Goal: Submit feedback/report problem

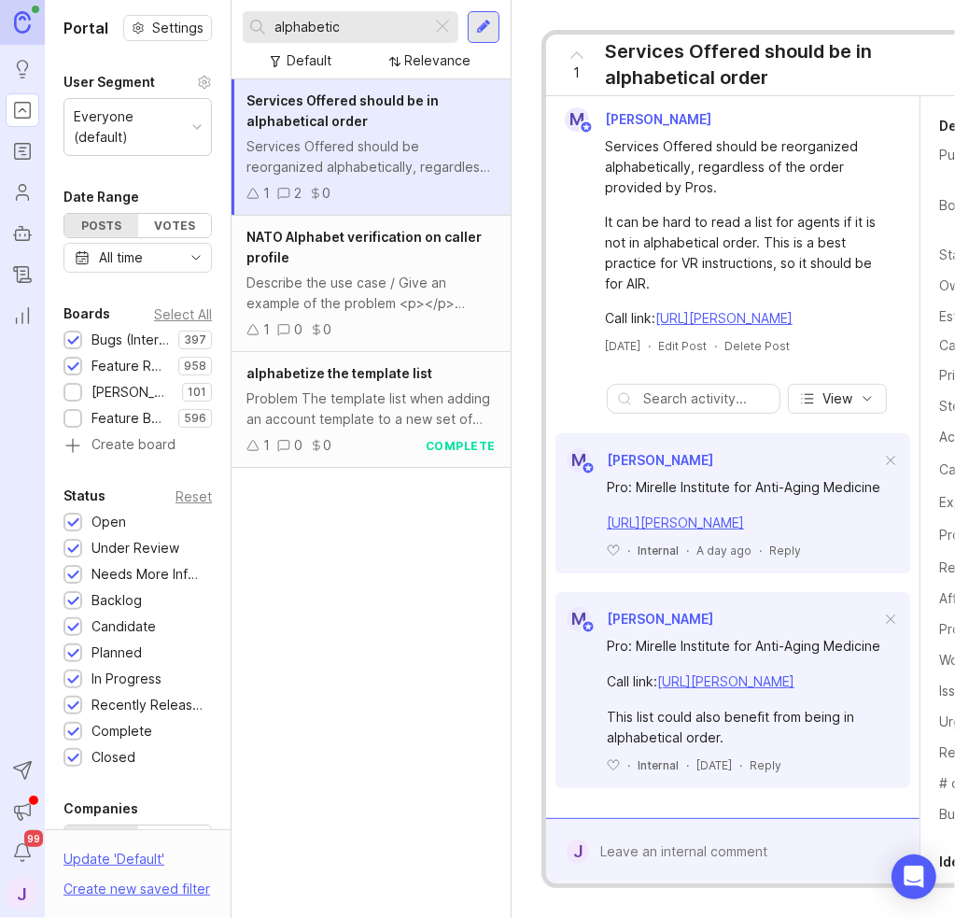
scroll to position [174, 0]
copy div "Pro: Mirelle Institute for Anti-Aging Medicine"
drag, startPoint x: 681, startPoint y: 389, endPoint x: 599, endPoint y: 381, distance: 81.6
click at [583, 472] on div "Pro: Mirelle Institute for Anti-Aging Medicine https://agent.smith.ai/agent/cal…" at bounding box center [732, 515] width 355 height 86
click at [695, 834] on div at bounding box center [746, 851] width 314 height 35
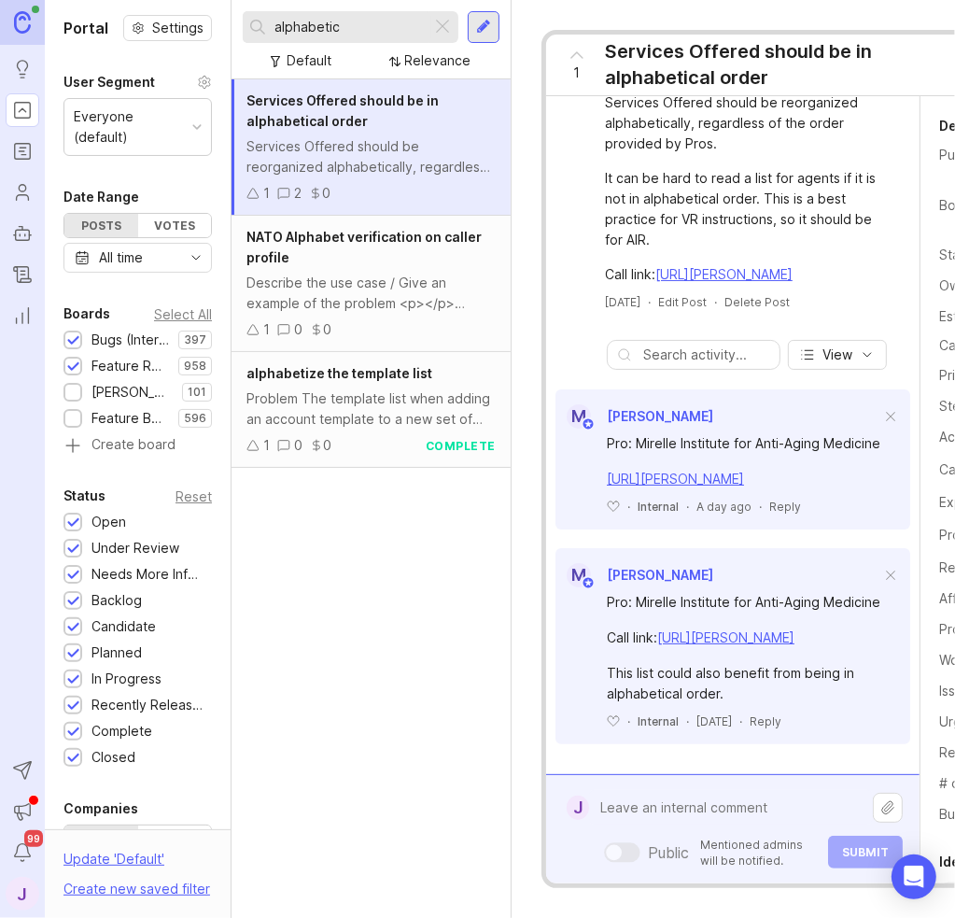
paste textarea "Pro: Mirelle Institute for Anti-Aging Medicine"
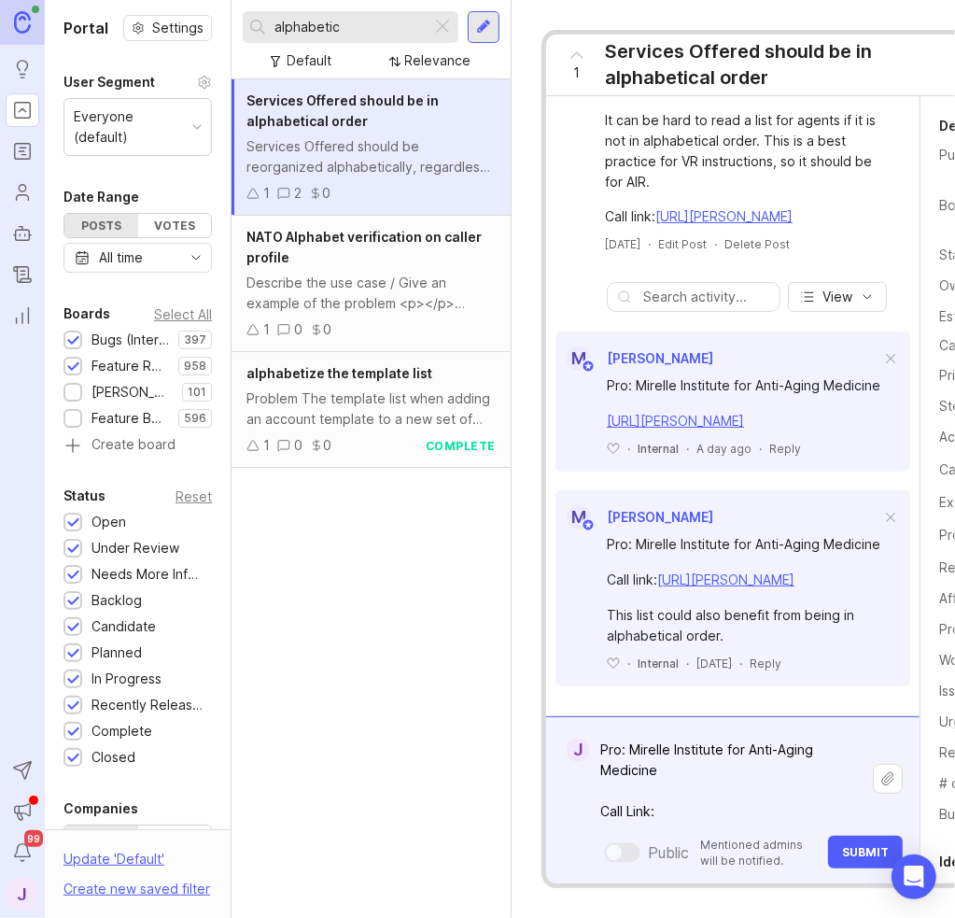
paste textarea "https://agent.smith.ai/agent/call/CA392c7ecc77e372cc76105500f3faa151/"
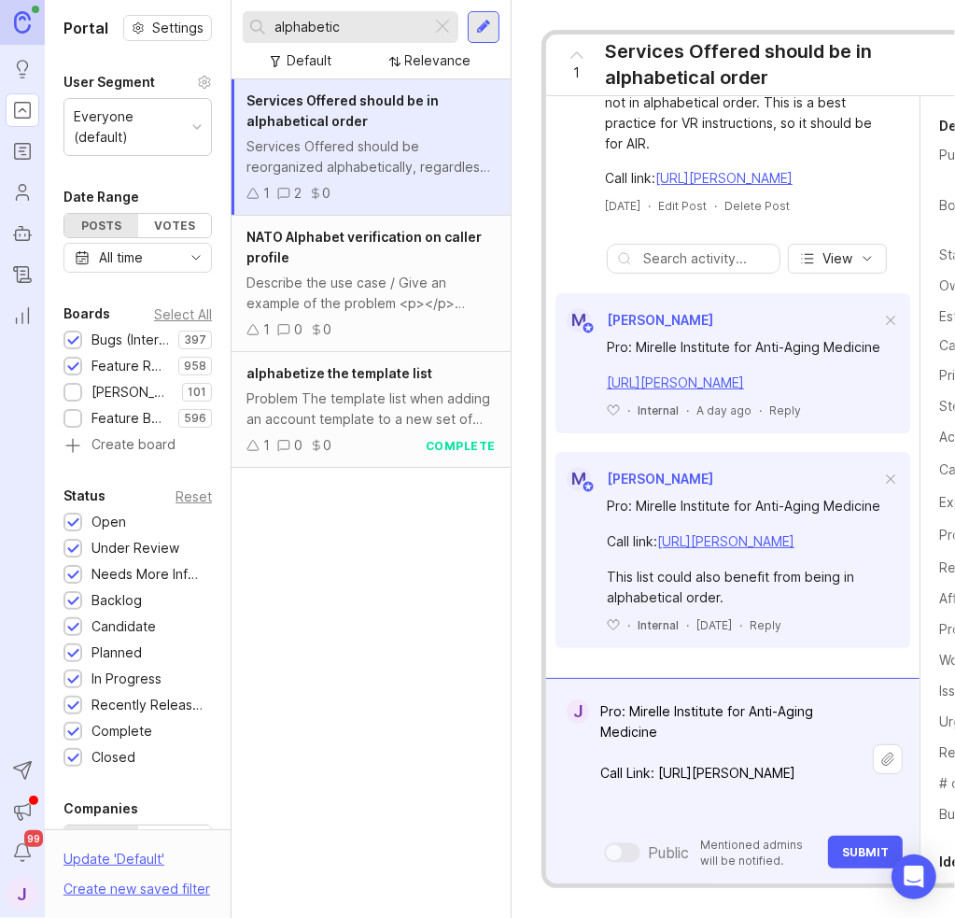
type textarea "Pro: Mirelle Institute for Anti-Aging Medicine Call Link: https://agent.smith.a…"
click at [851, 835] on button "Submit" at bounding box center [865, 851] width 75 height 33
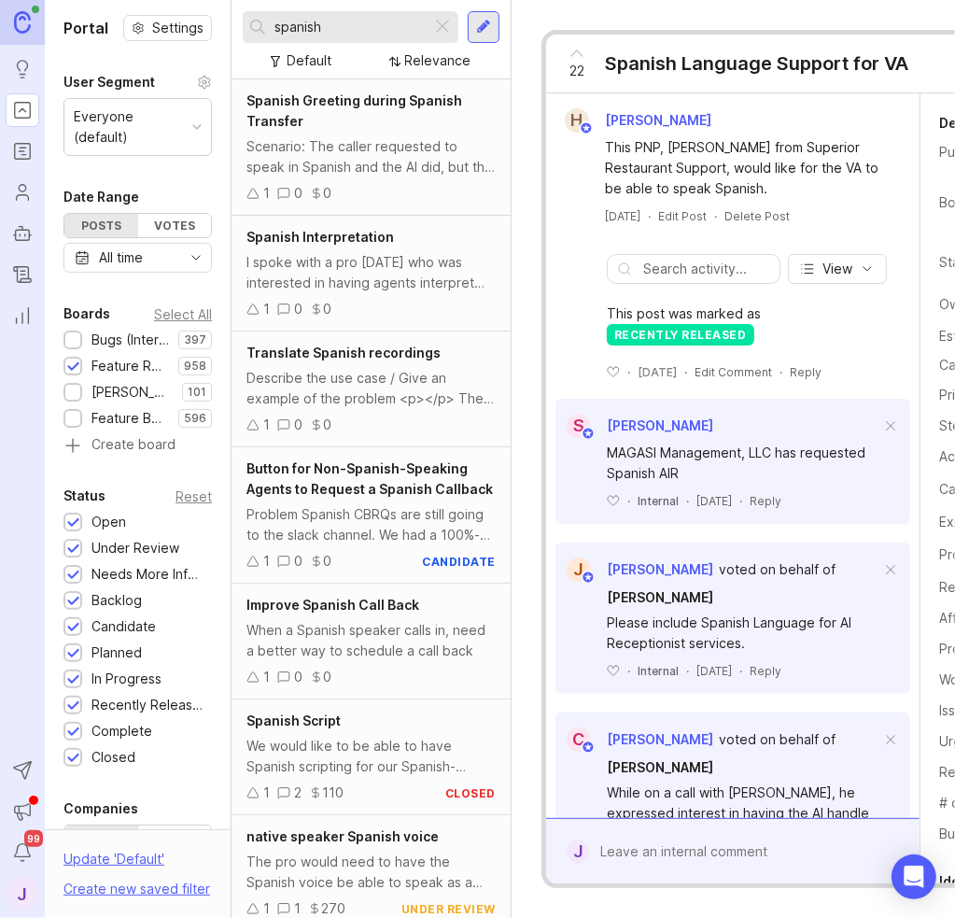
click at [451, 22] on div at bounding box center [442, 27] width 22 height 24
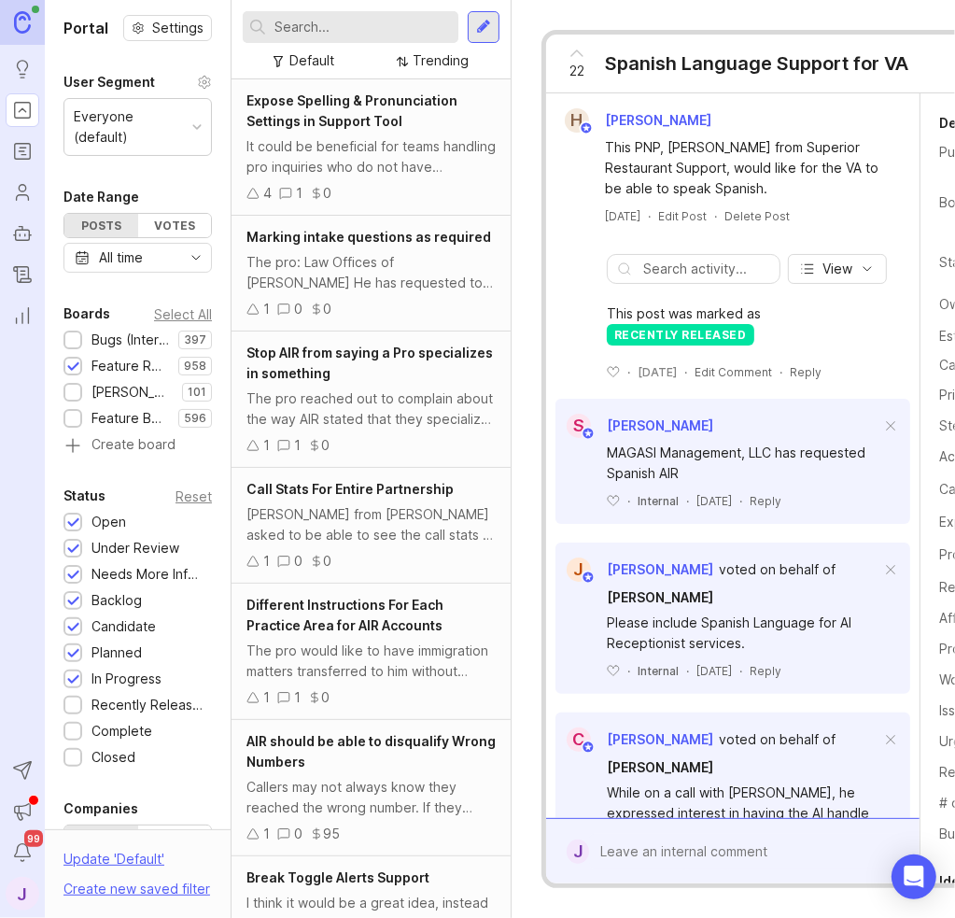
click at [68, 331] on div at bounding box center [72, 339] width 19 height 19
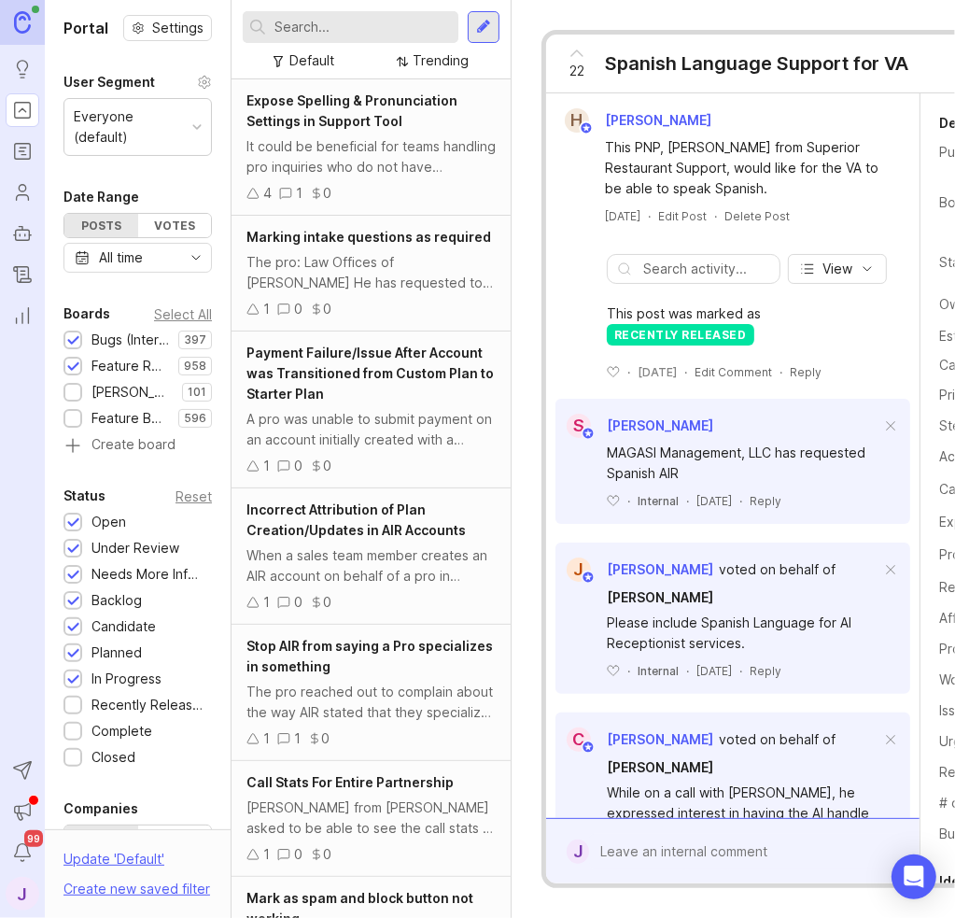
drag, startPoint x: 72, startPoint y: 371, endPoint x: 154, endPoint y: 249, distance: 146.5
click at [71, 370] on div at bounding box center [73, 367] width 12 height 14
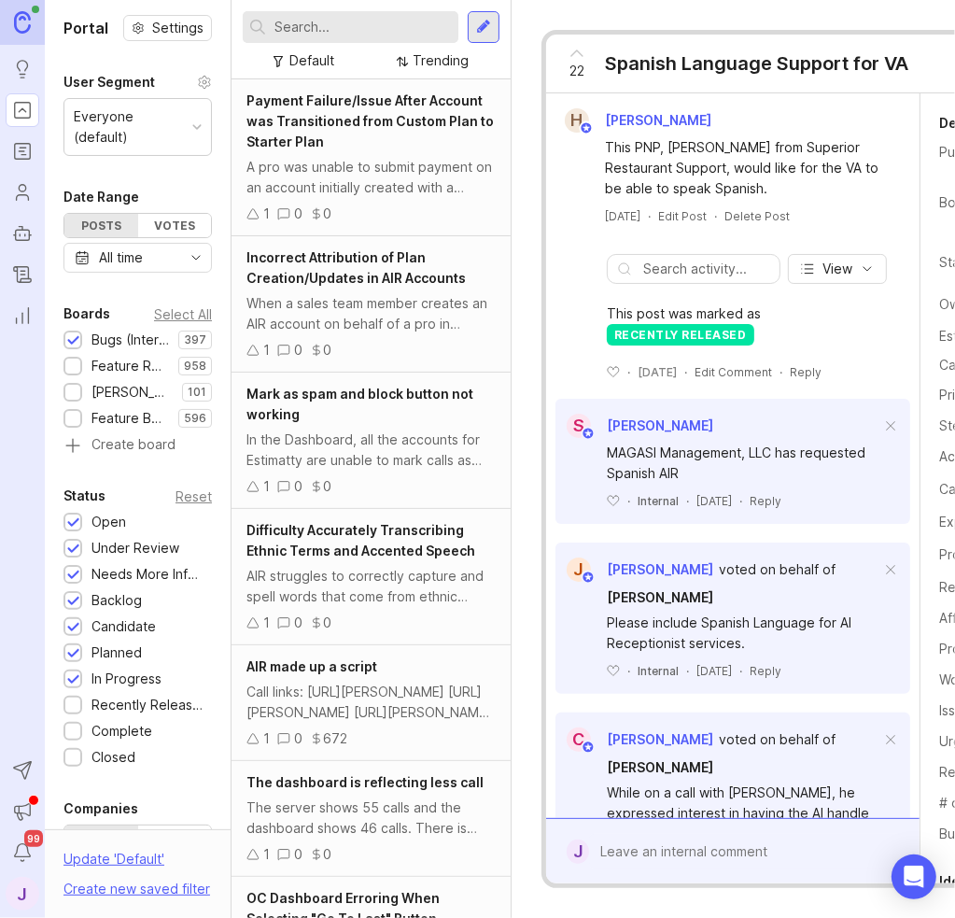
click at [364, 31] on input "text" at bounding box center [362, 27] width 176 height 21
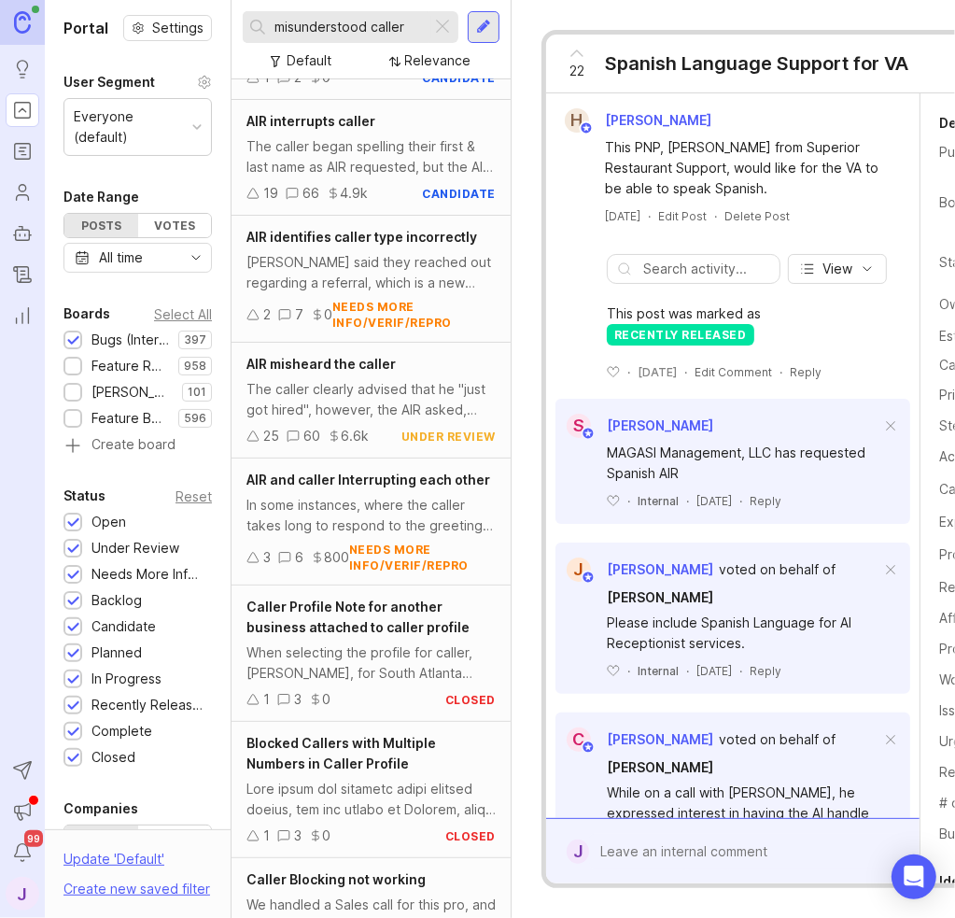
scroll to position [373, 0]
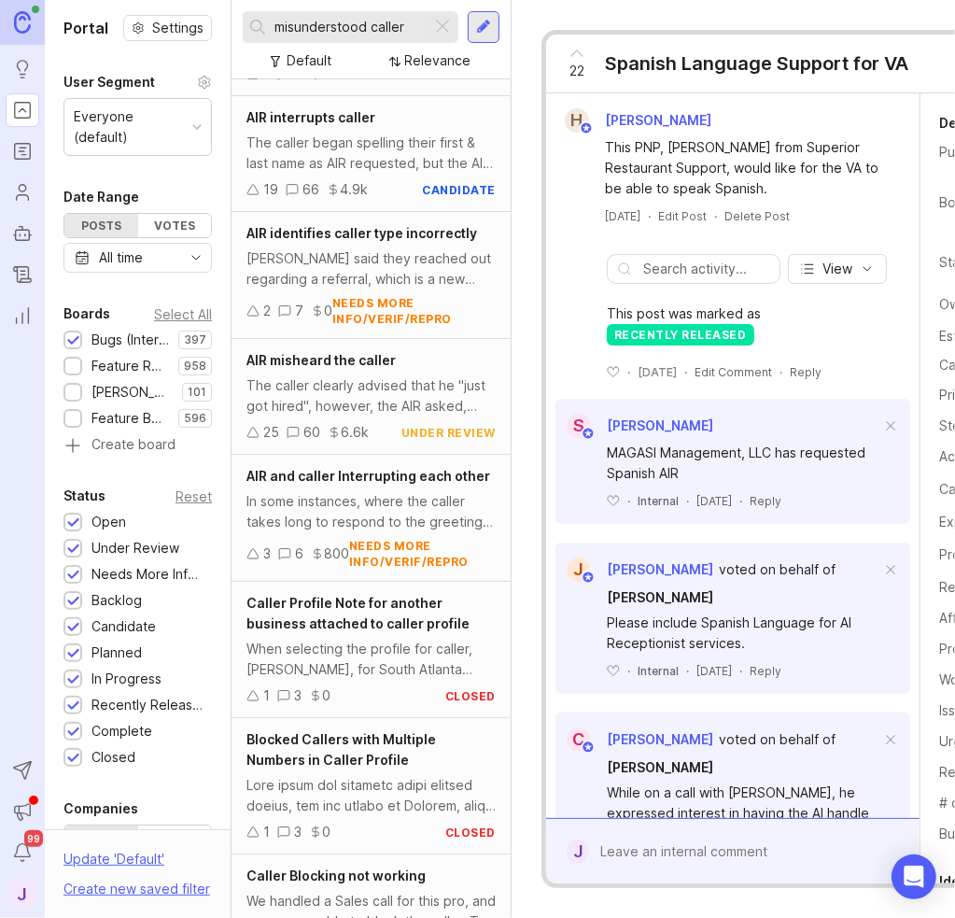
type input "misunderstood caller"
click at [376, 375] on div "The caller clearly advised that he "just got hired", however, the AIR asked, "C…" at bounding box center [370, 395] width 249 height 41
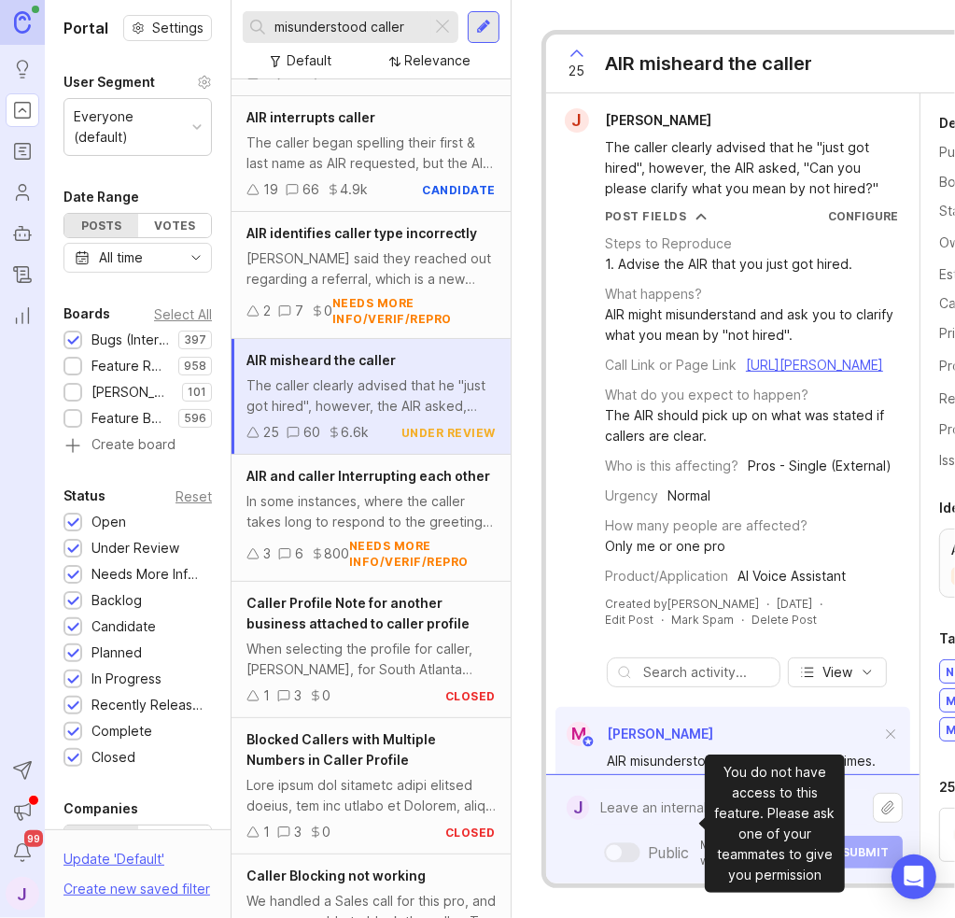
click at [687, 810] on div "Public Mentioned admins will be notified. Submit" at bounding box center [746, 829] width 314 height 78
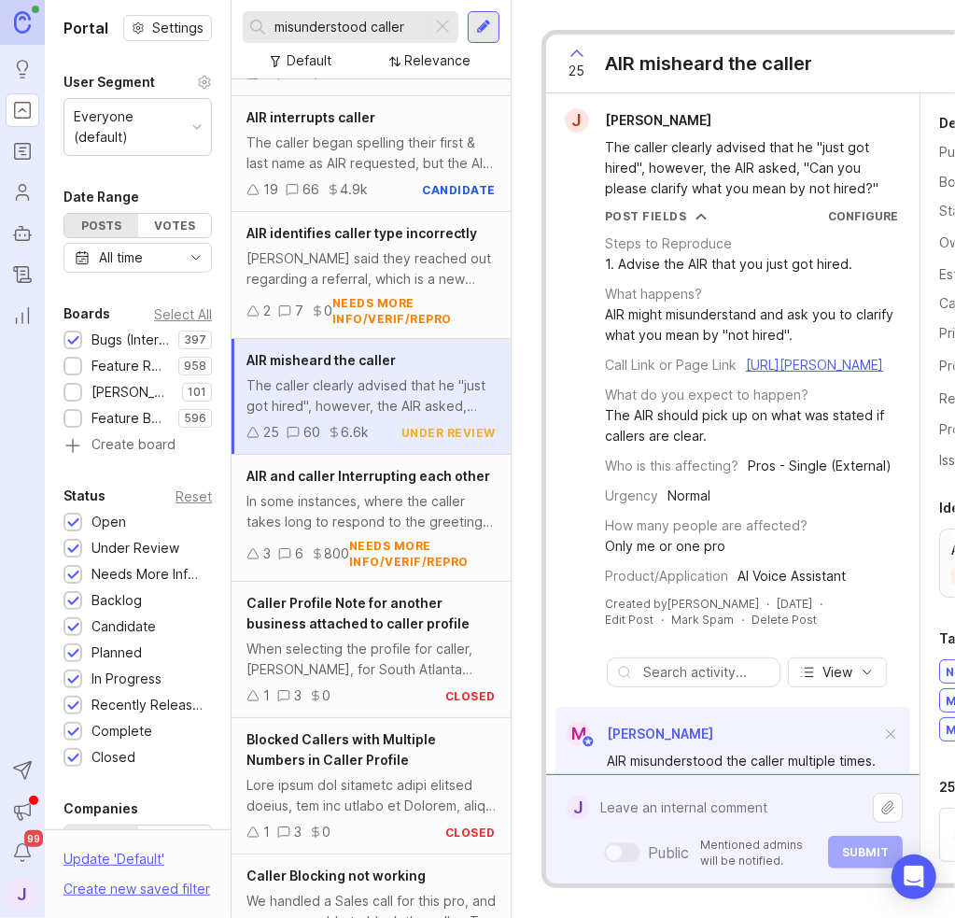
click at [695, 790] on textarea at bounding box center [731, 807] width 284 height 35
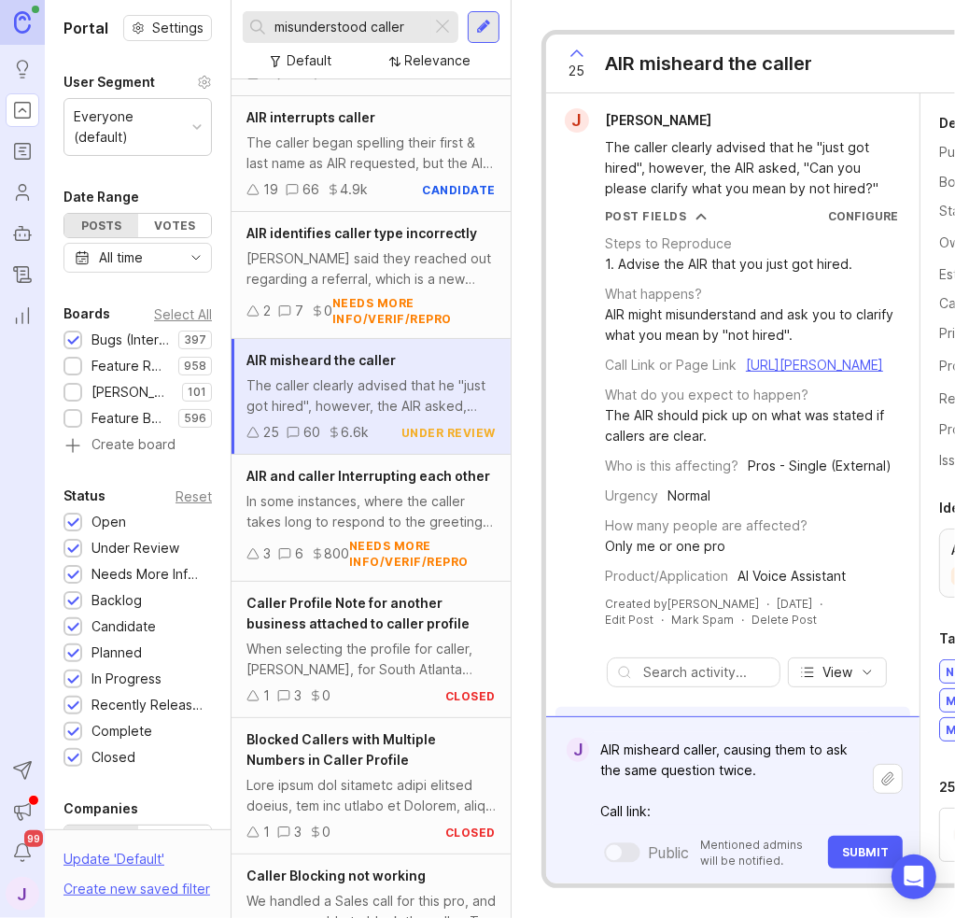
paste textarea "[URL][PERSON_NAME]"
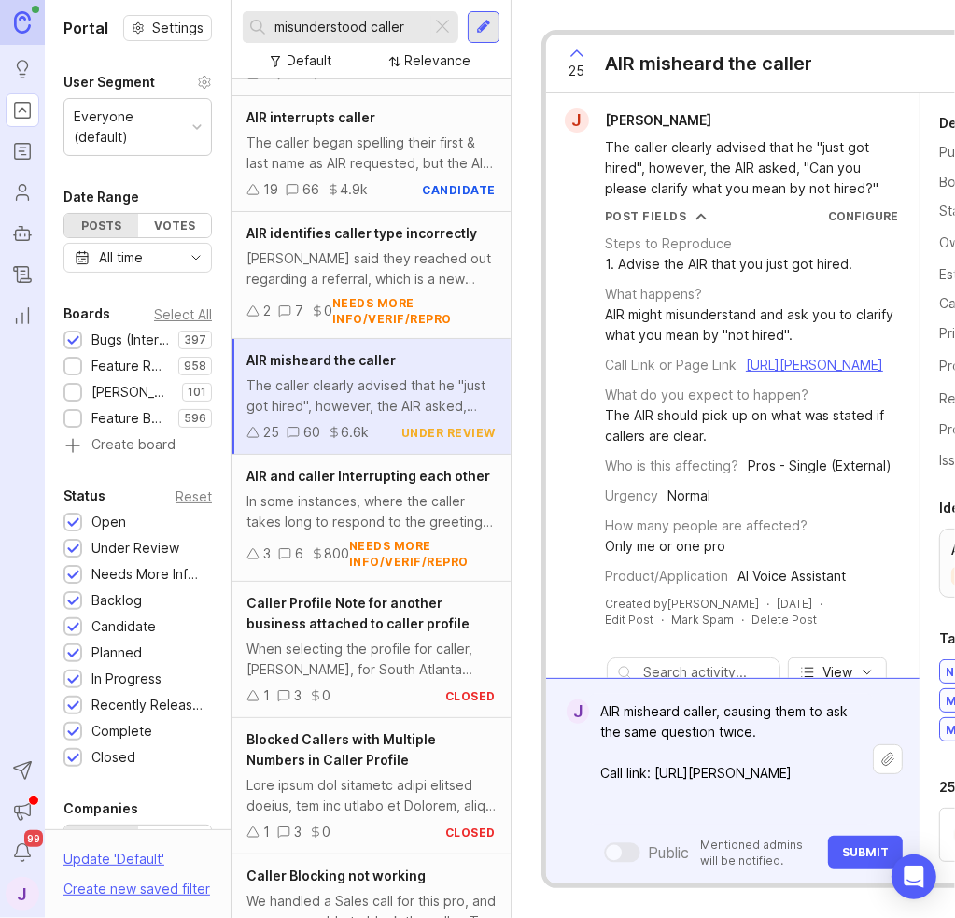
click at [685, 694] on textarea "AIR misheard caller, causing them to ask the same question twice. Call link: [U…" at bounding box center [731, 759] width 284 height 131
click at [740, 694] on textarea "AIR misheard the caller , causing them to ask the same question twice. Call lin…" at bounding box center [731, 759] width 284 height 131
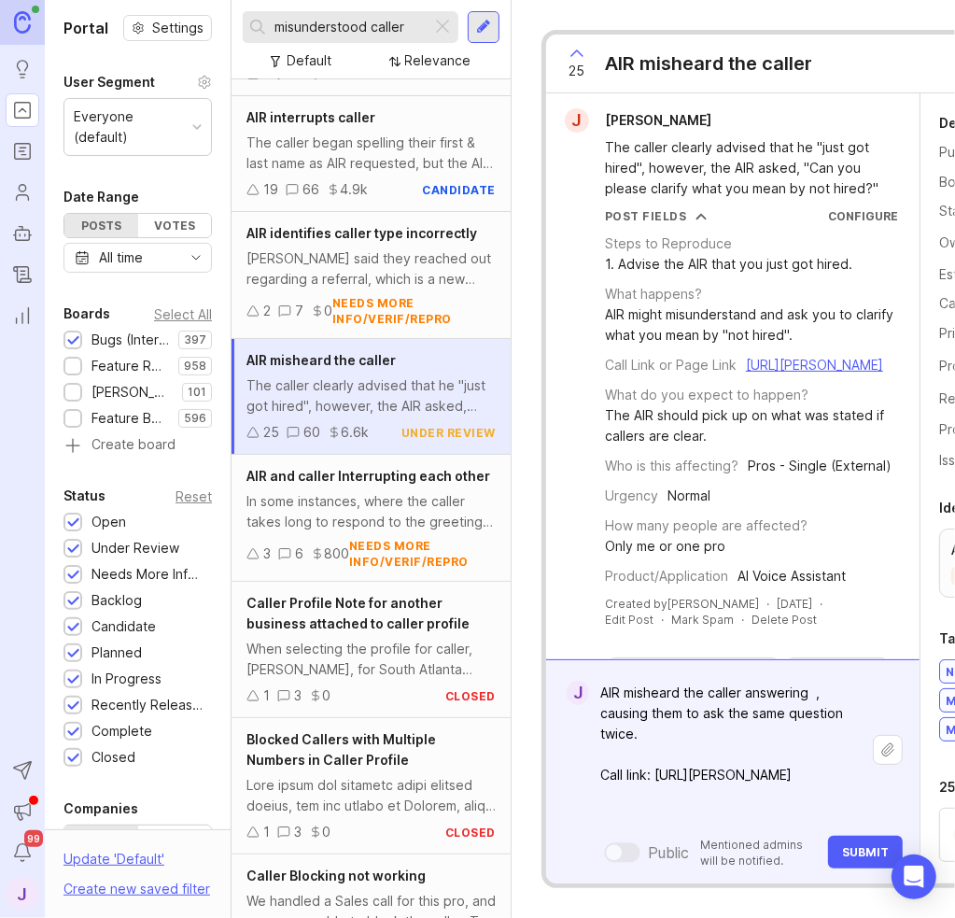
paste textarea ""Worked with you before," as "Works for QB four.""
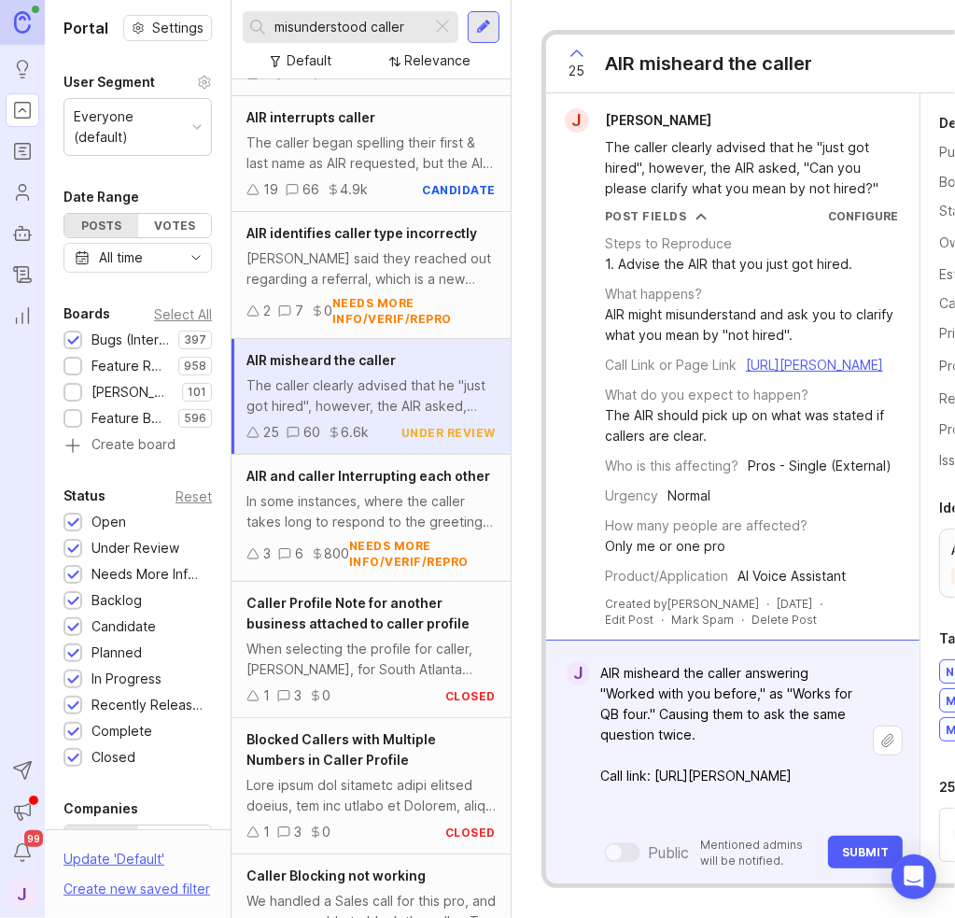
click at [728, 678] on textarea "AIR misheard the caller answering "Worked with you before," as "Works for QB fo…" at bounding box center [731, 739] width 284 height 169
click at [779, 732] on textarea "AIR misheard the caller answering "Worked with you before," as "Works for QB fo…" at bounding box center [731, 739] width 284 height 169
type textarea "AIR misheard the caller answering "Worked with you before," as "Works for QB fo…"
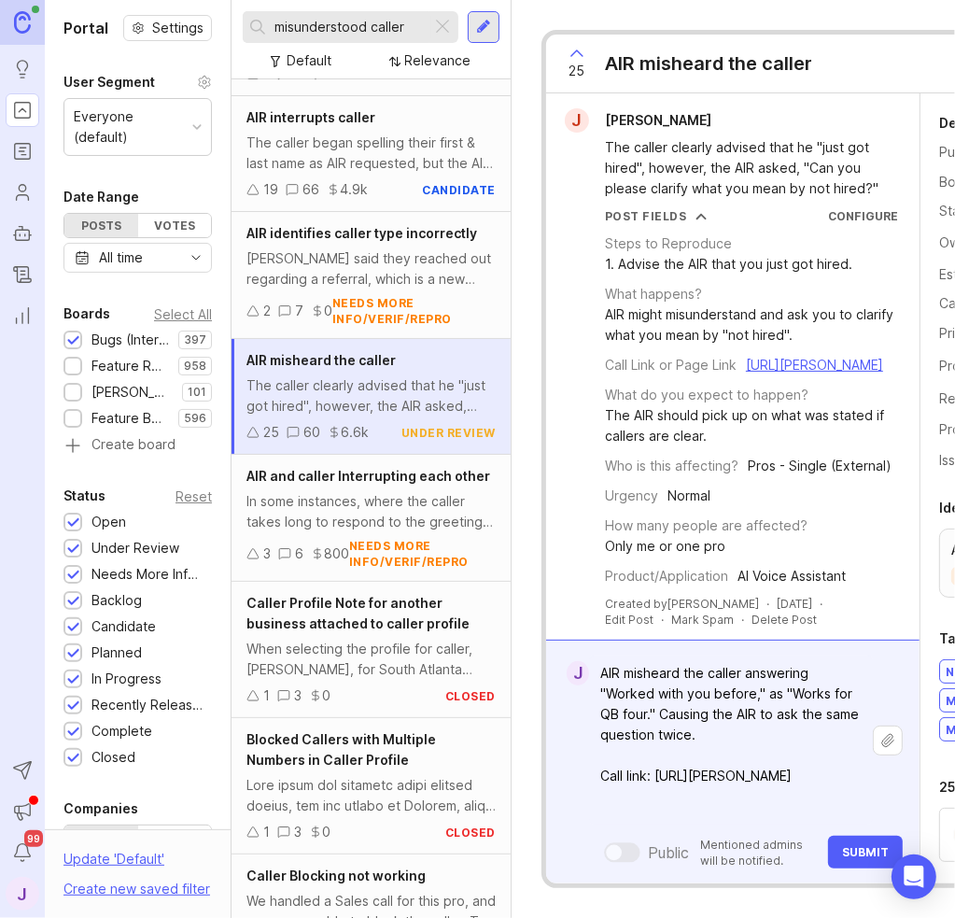
click at [863, 845] on span "Submit" at bounding box center [865, 852] width 47 height 14
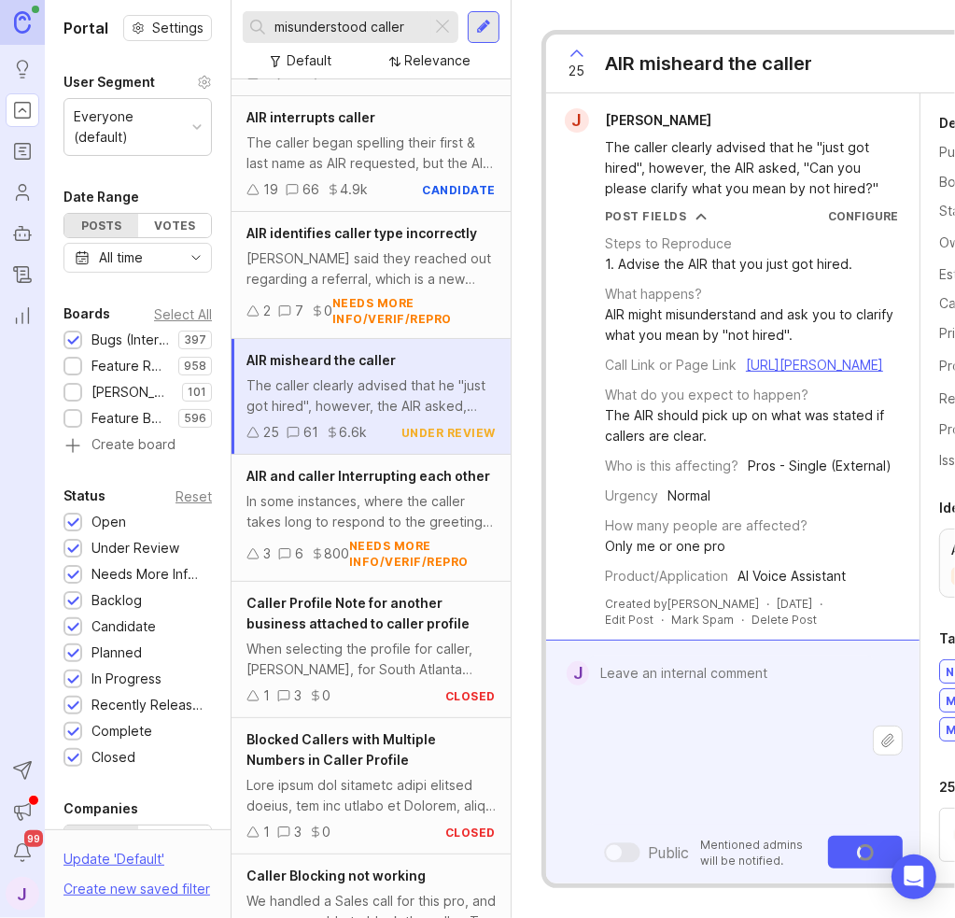
scroll to position [0, 0]
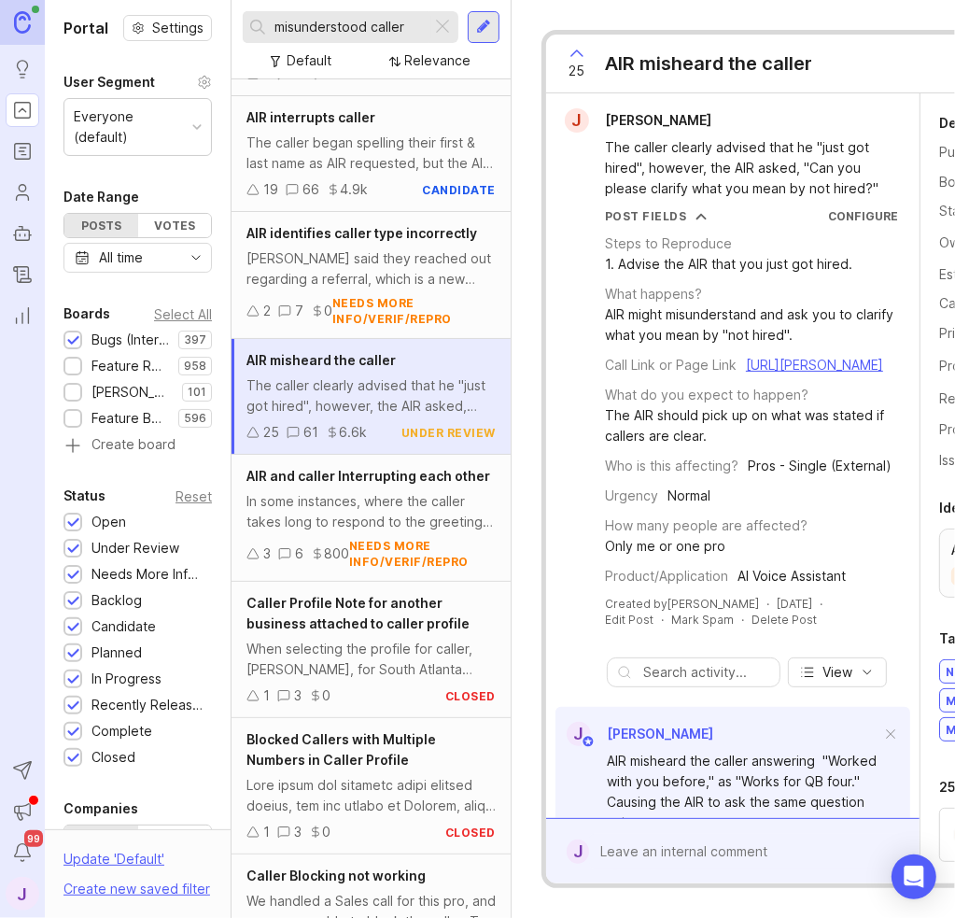
click at [451, 27] on div at bounding box center [442, 27] width 22 height 24
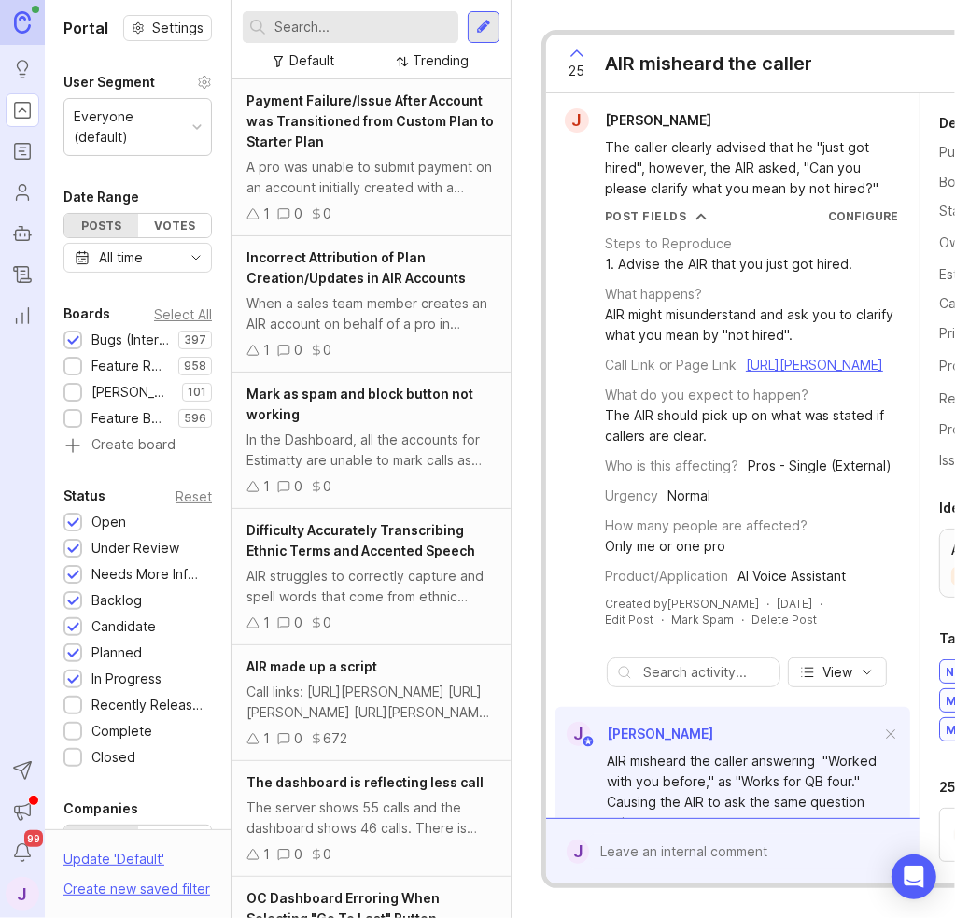
click at [392, 17] on input "text" at bounding box center [362, 27] width 176 height 21
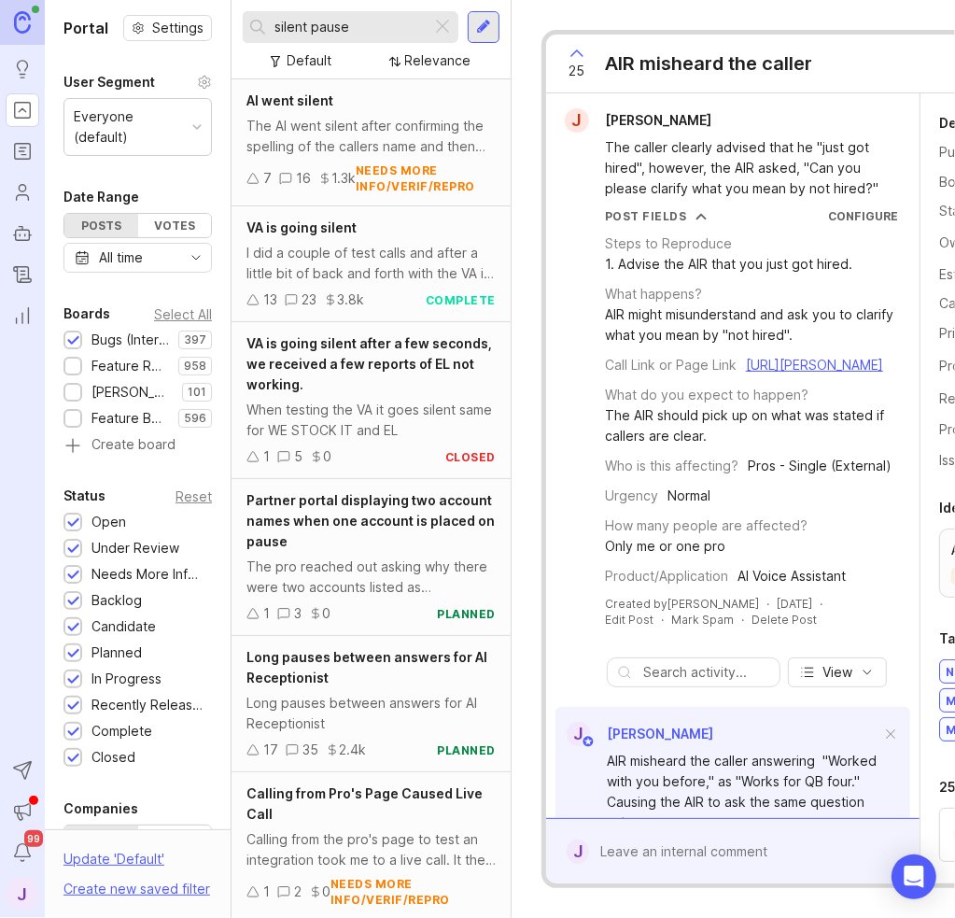
type input "silent pause"
click at [381, 130] on div "The AI went silent after confirming the spelling of the callers name and then t…" at bounding box center [370, 136] width 249 height 41
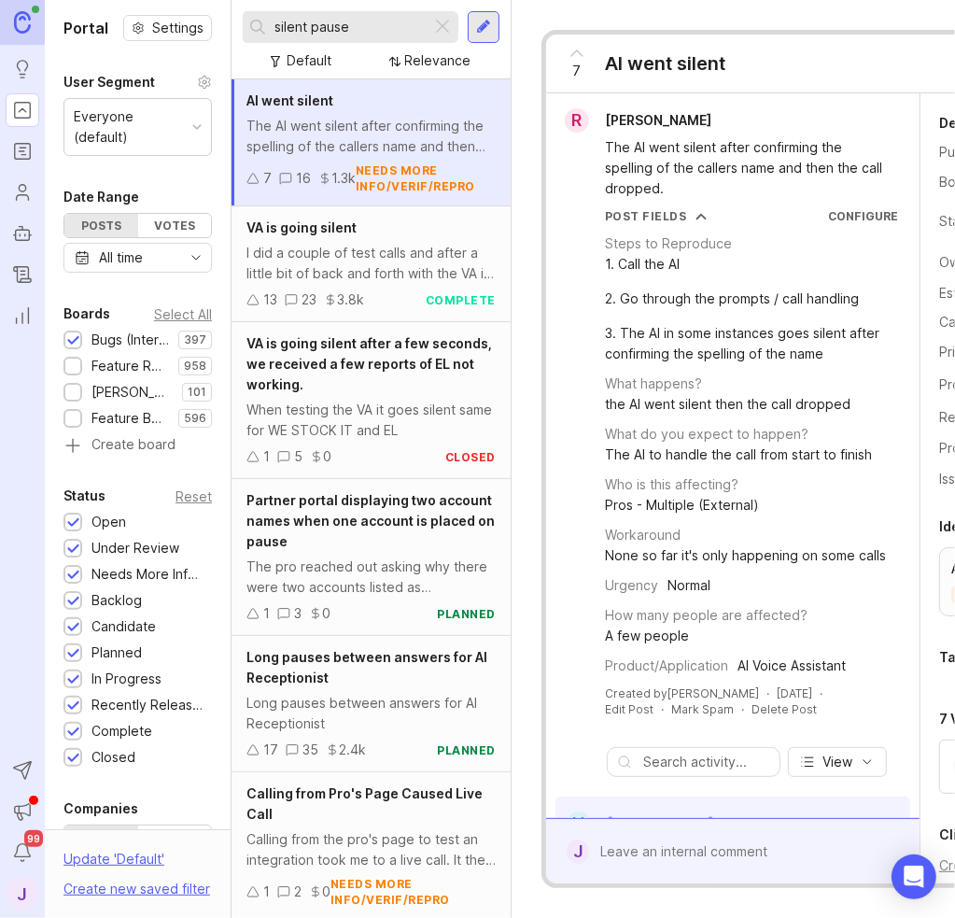
click at [694, 834] on div at bounding box center [746, 851] width 314 height 35
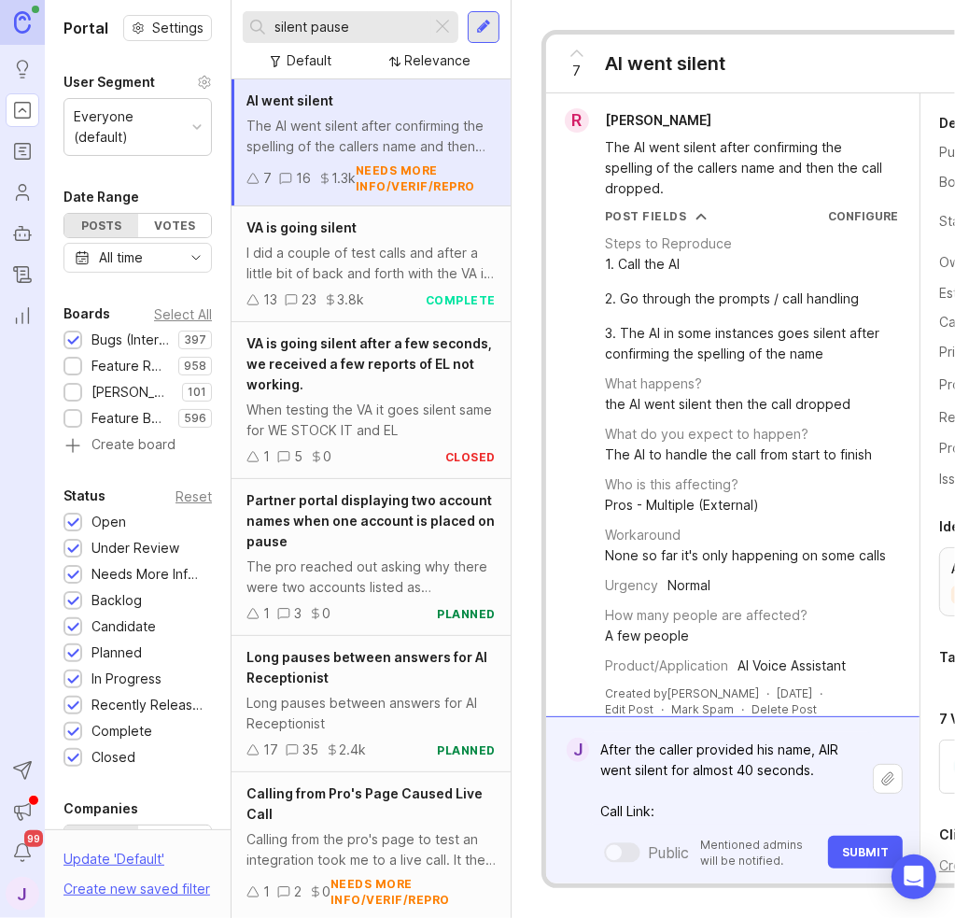
paste textarea "[URL][PERSON_NAME]"
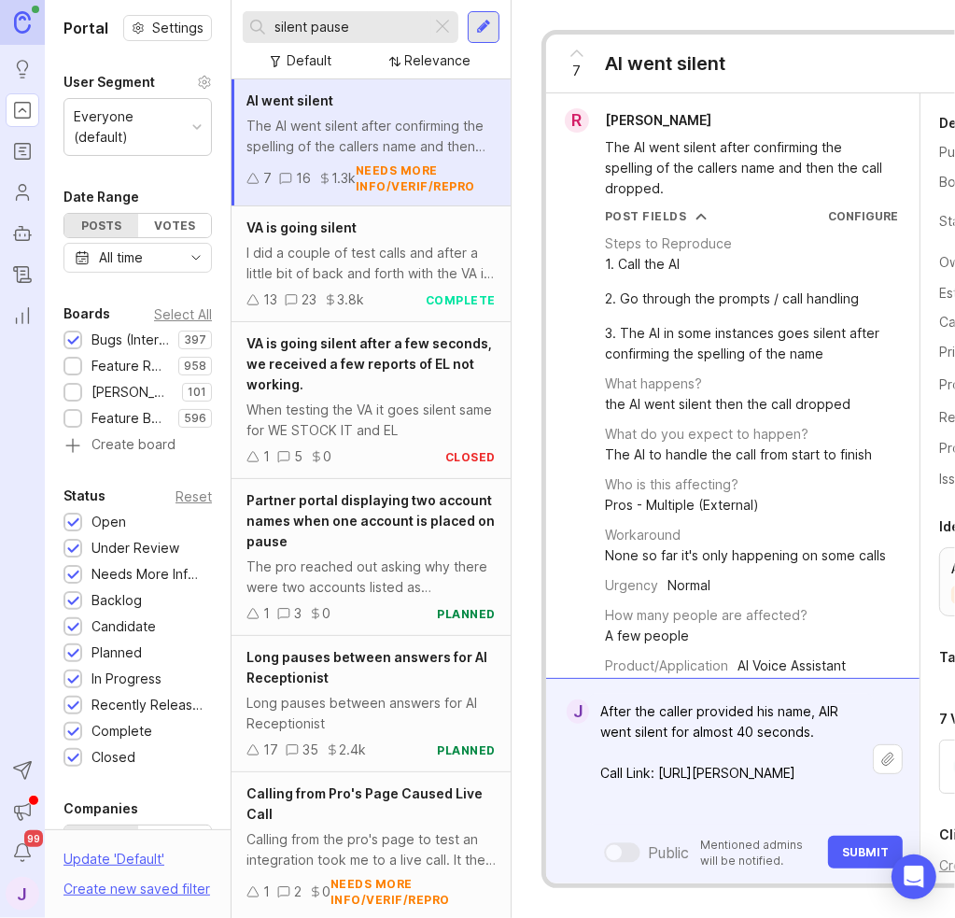
type textarea "After the caller provided his name, AIR went silent for almost 40 seconds. Call…"
click at [887, 845] on span "Submit" at bounding box center [865, 852] width 47 height 14
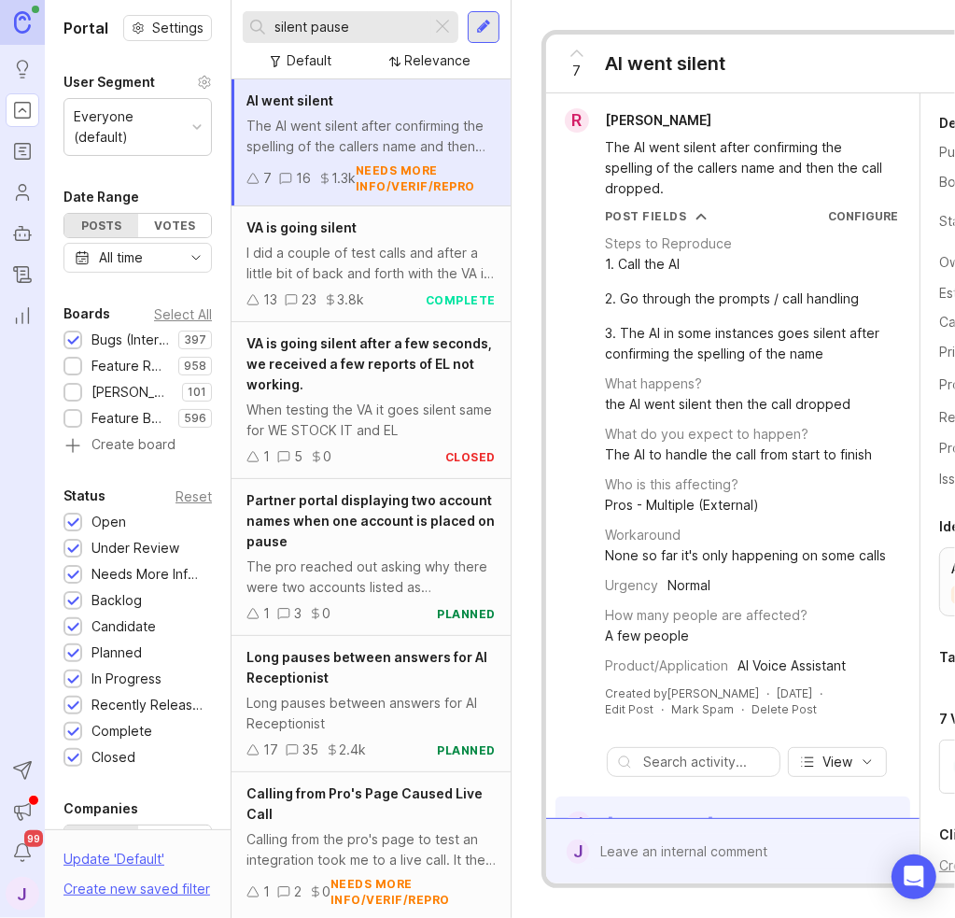
click at [446, 29] on div at bounding box center [442, 27] width 22 height 24
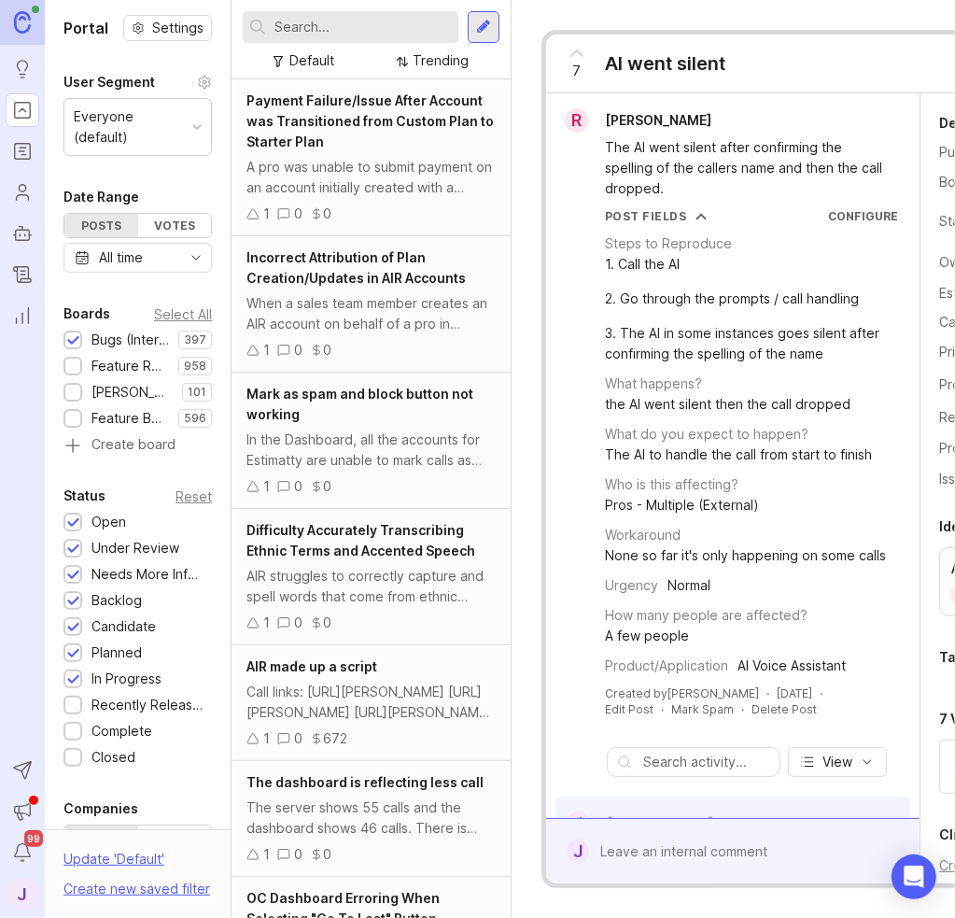
click at [372, 17] on input "text" at bounding box center [362, 27] width 176 height 21
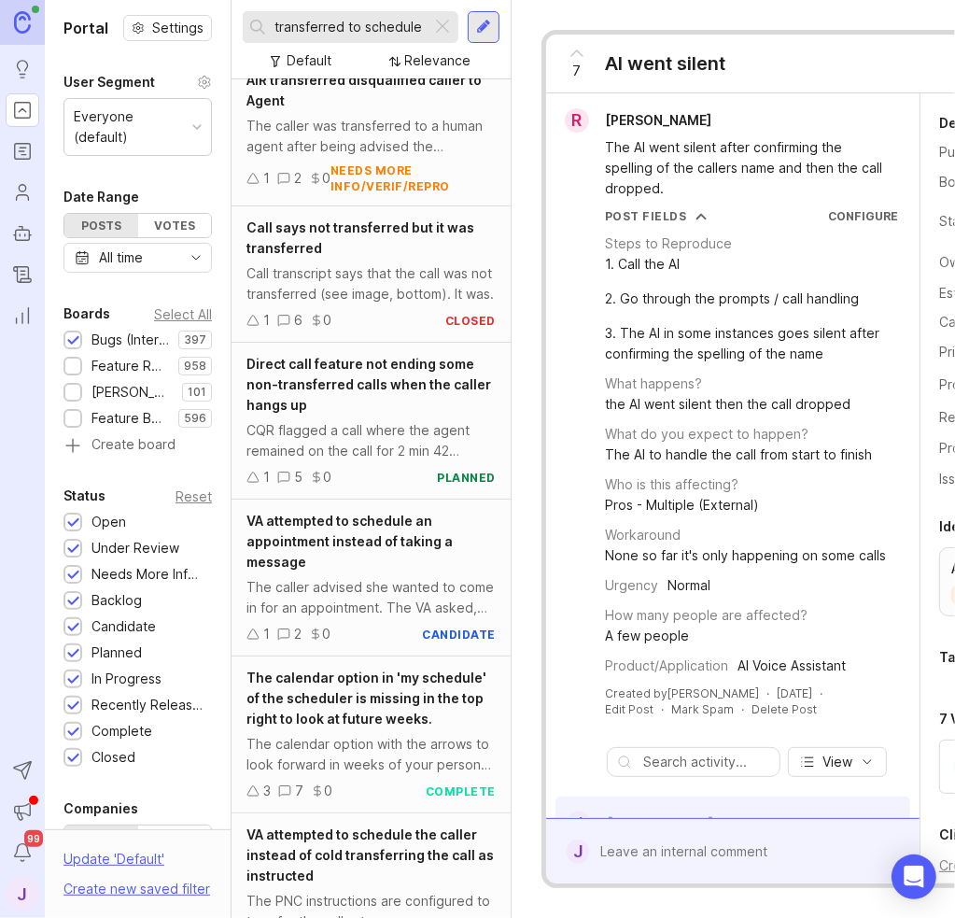
scroll to position [280, 0]
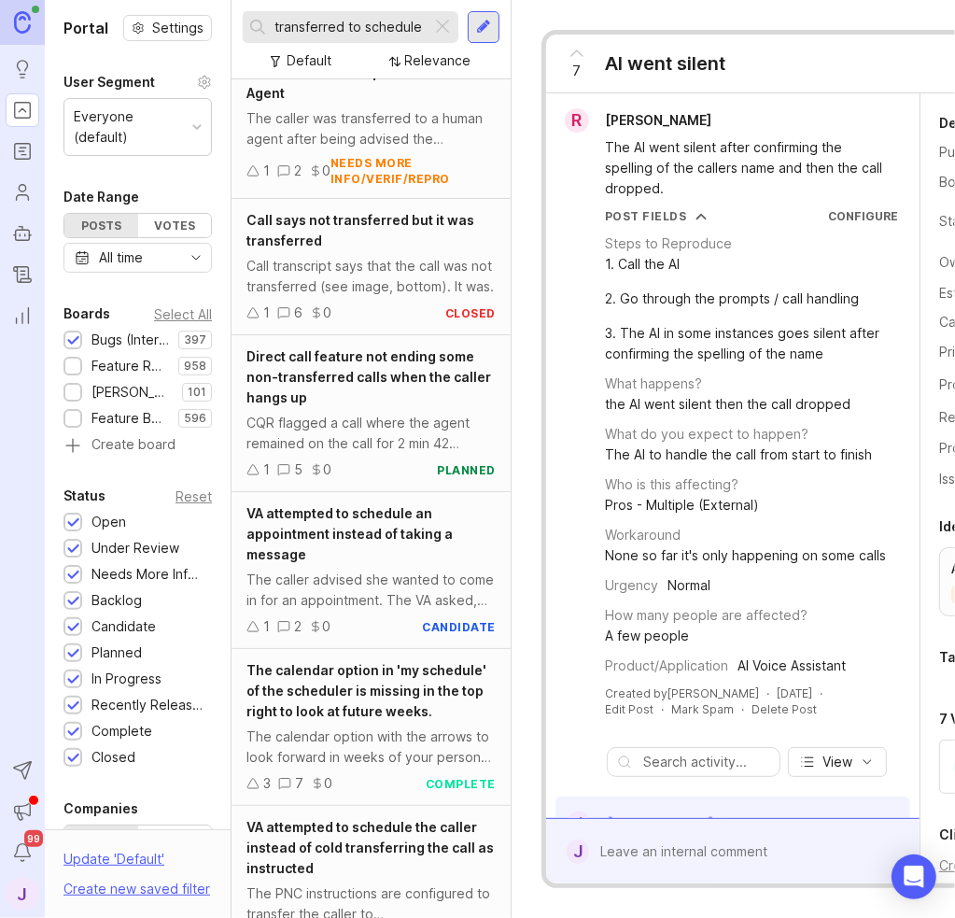
type input "transferred to schedule"
click at [347, 574] on div "The caller advised she wanted to come in for an appointment. The VA asked, "Wha…" at bounding box center [370, 589] width 249 height 41
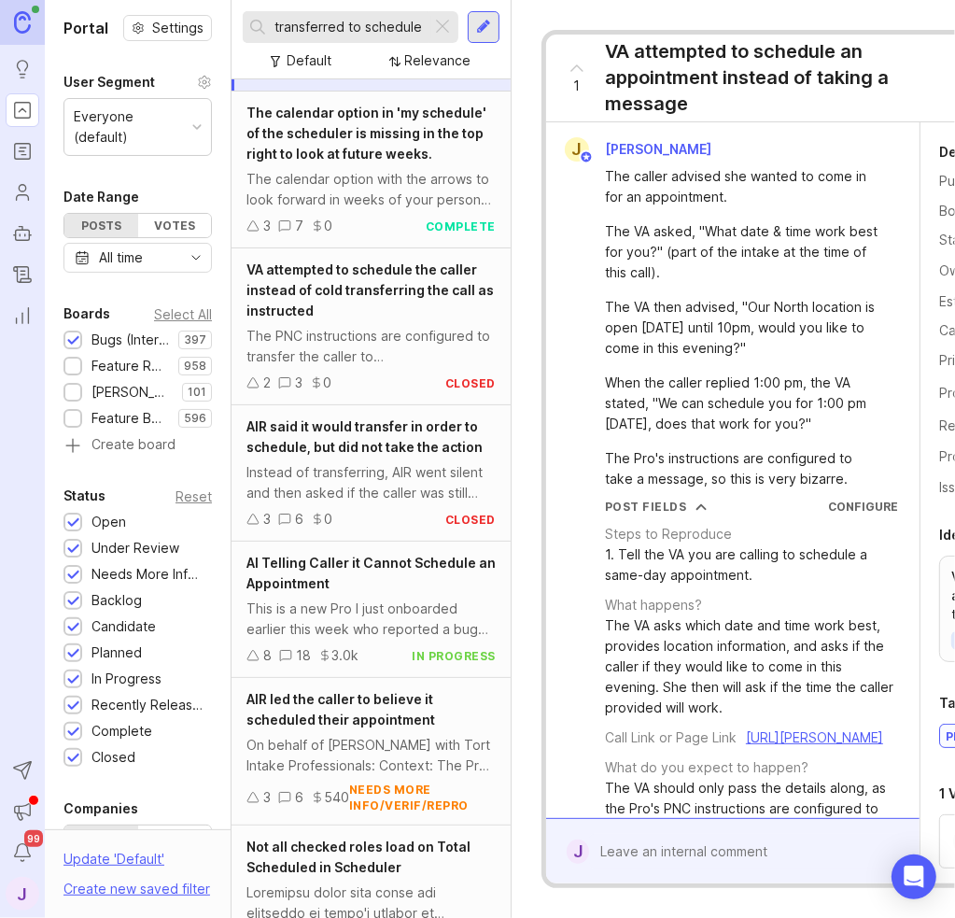
scroll to position [844, 0]
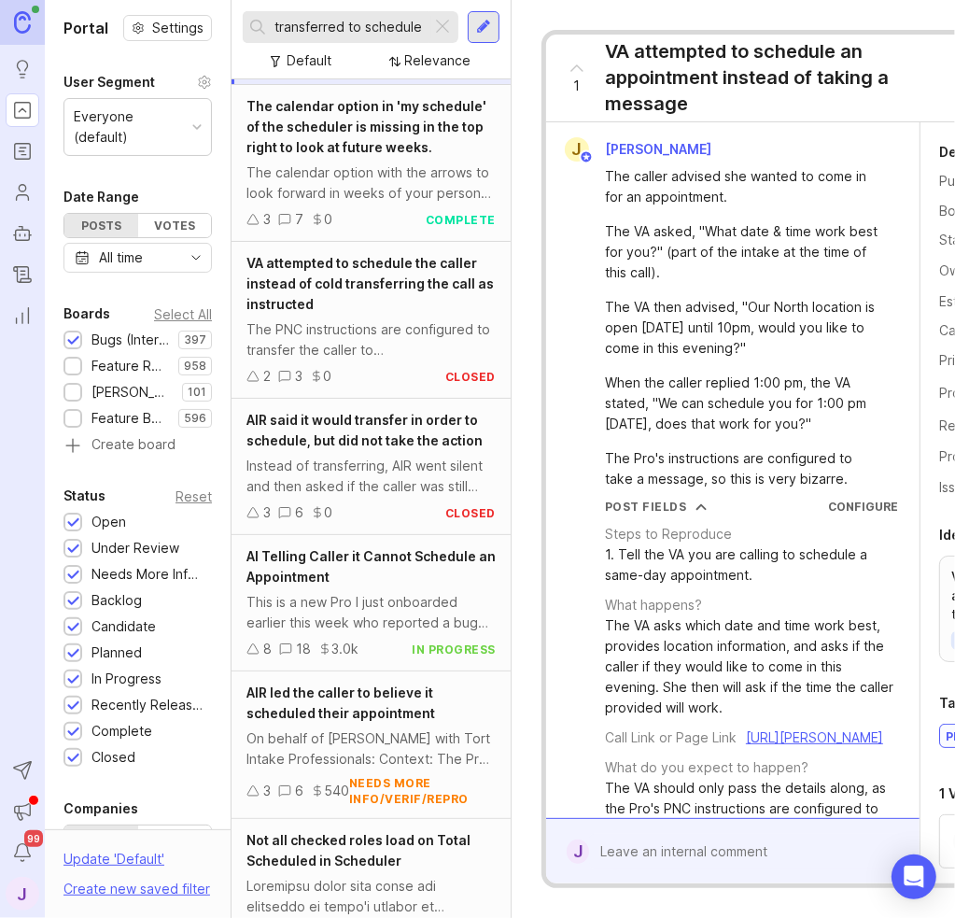
click at [397, 484] on div "Instead of transferring, AIR went silent and then asked if the caller was still…" at bounding box center [370, 476] width 249 height 41
